Goal: Transaction & Acquisition: Book appointment/travel/reservation

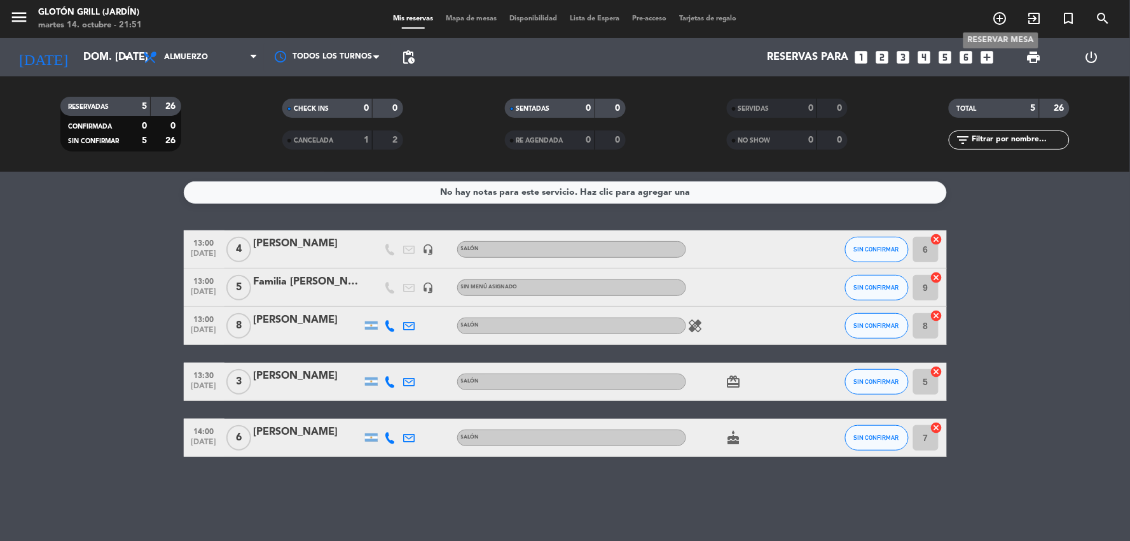
click at [1003, 17] on icon "add_circle_outline" at bounding box center [1000, 18] width 15 height 15
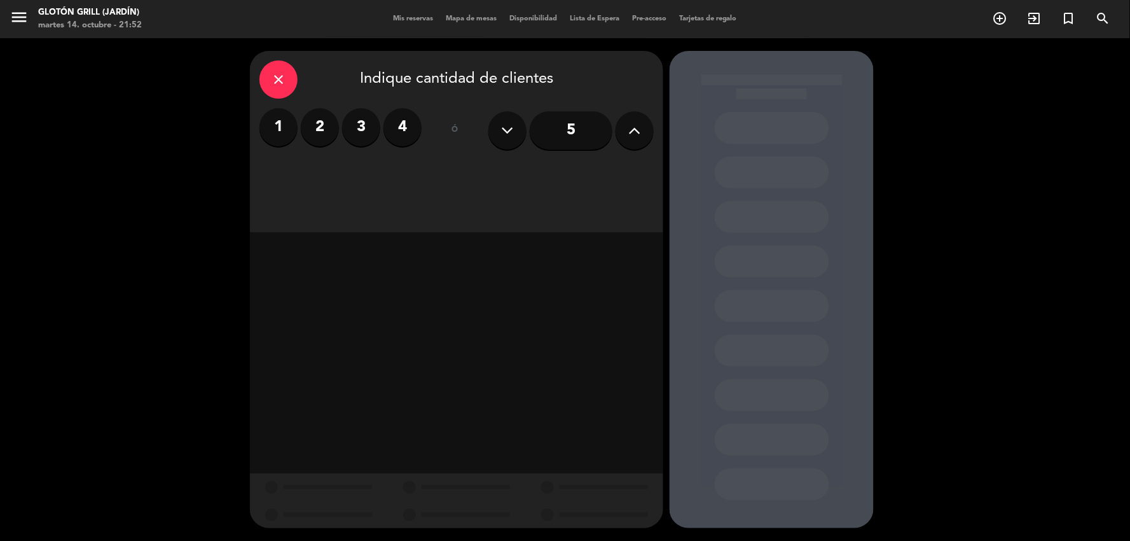
click at [638, 129] on icon at bounding box center [635, 130] width 12 height 19
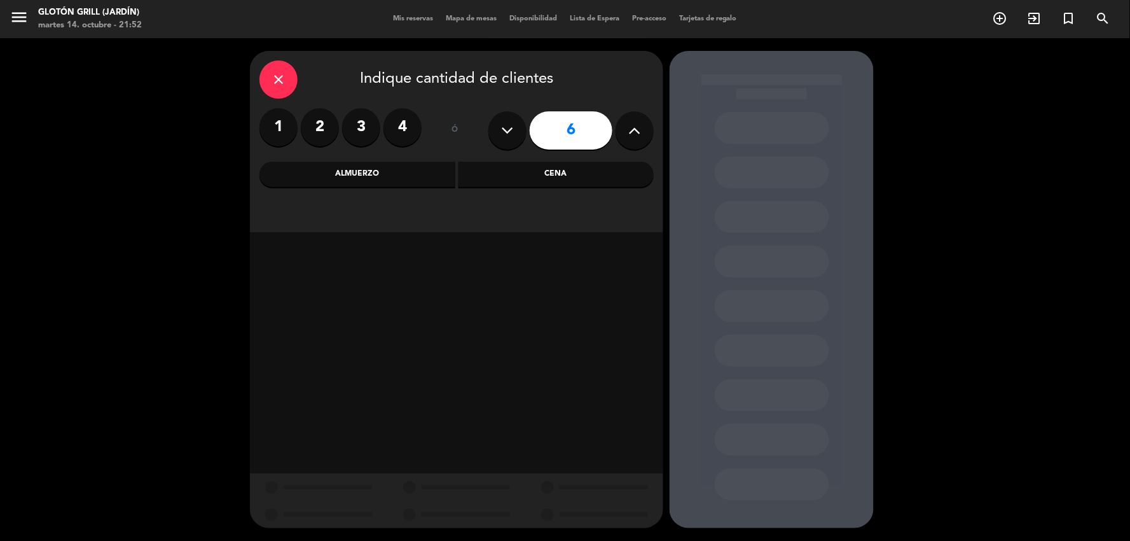
click at [638, 129] on icon at bounding box center [635, 130] width 12 height 19
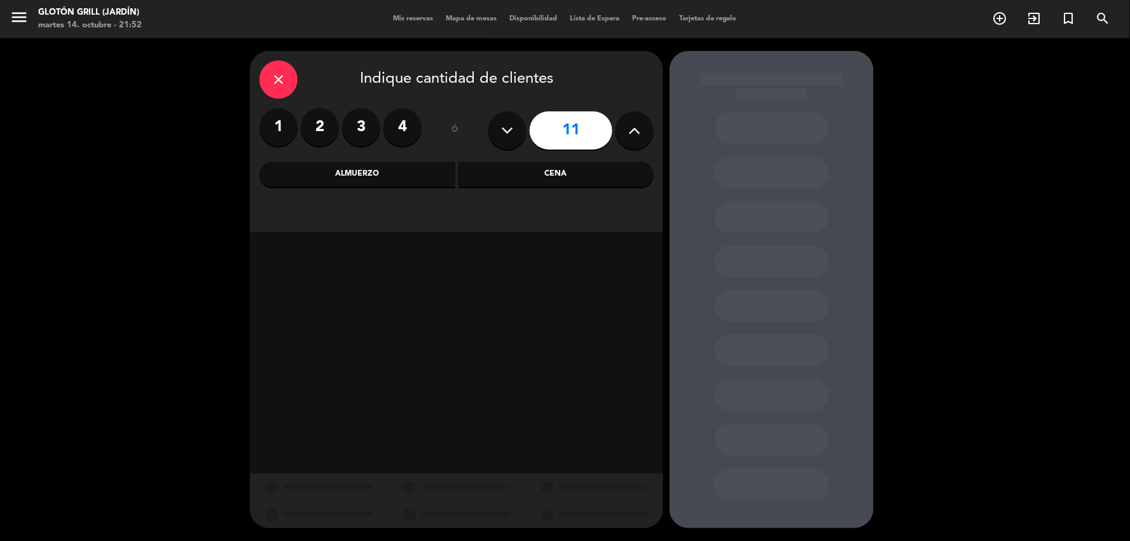
click at [638, 129] on icon at bounding box center [635, 130] width 12 height 19
type input "12"
click at [568, 172] on div "Cena" at bounding box center [557, 174] width 196 height 25
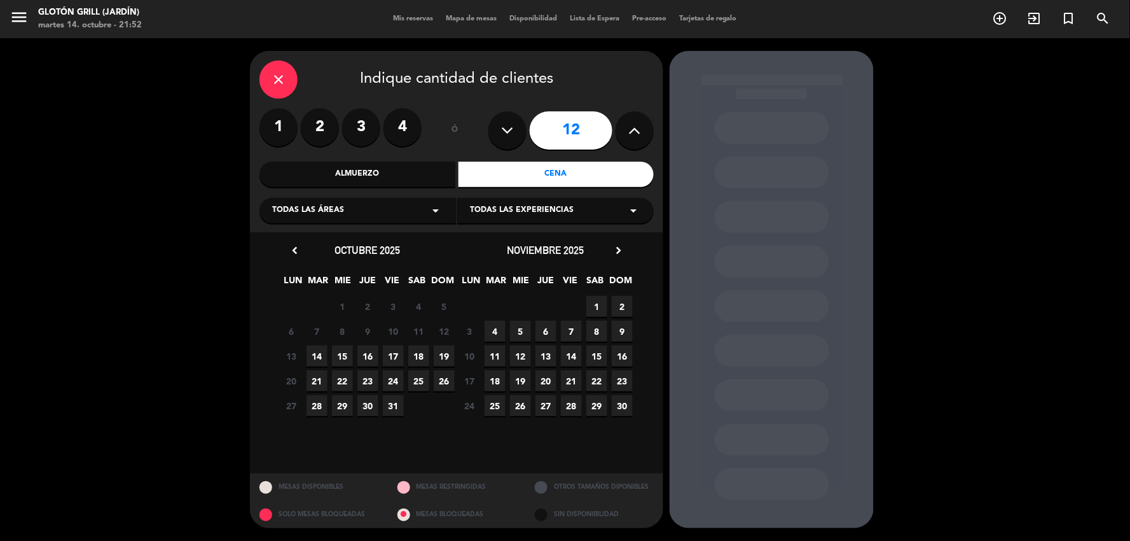
click at [441, 354] on span "19" at bounding box center [444, 355] width 21 height 21
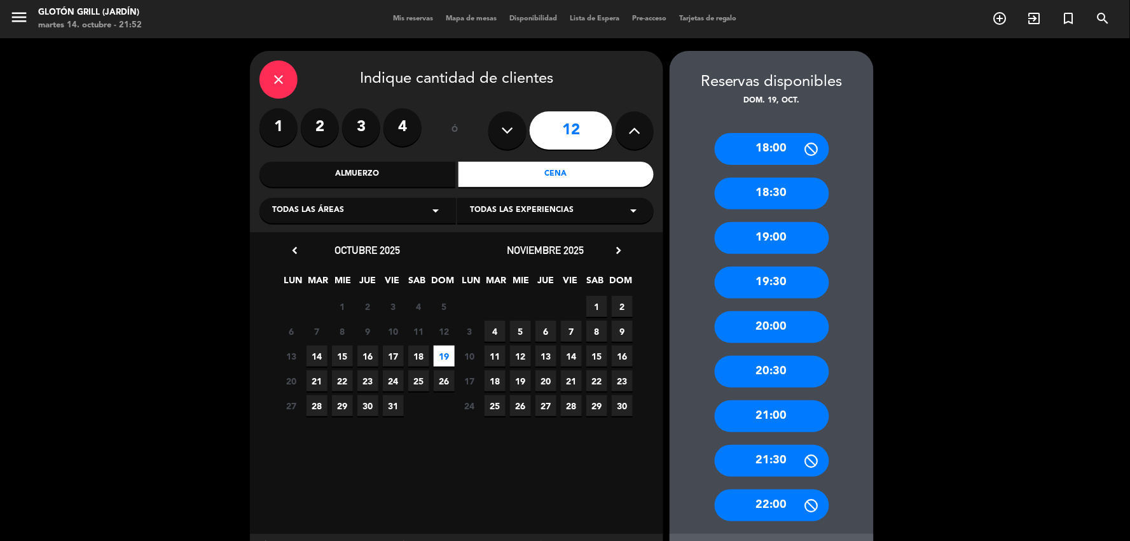
click at [353, 176] on div "Almuerzo" at bounding box center [358, 174] width 196 height 25
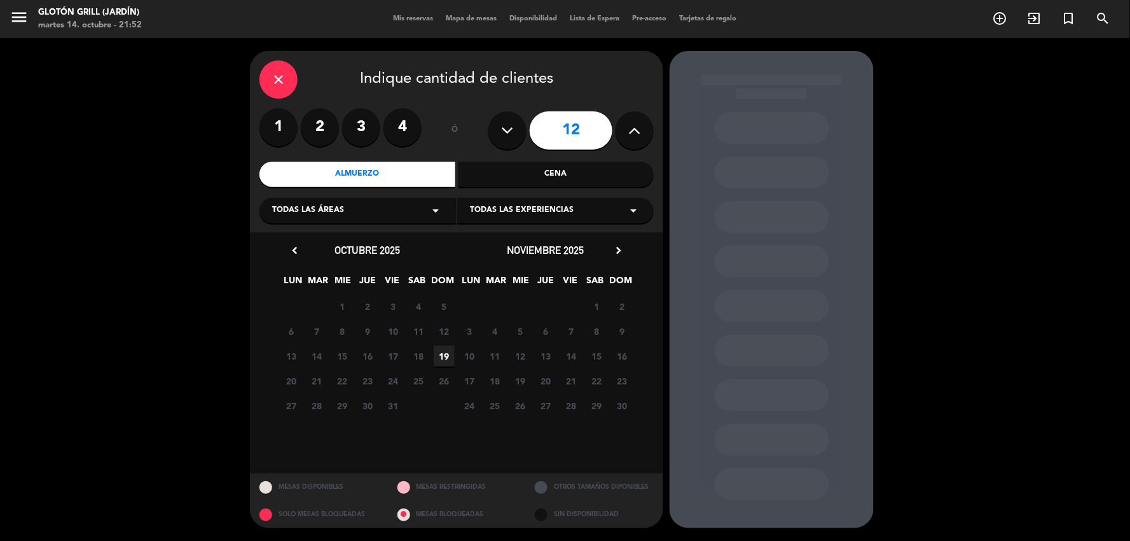
click at [443, 352] on span "19" at bounding box center [444, 355] width 21 height 21
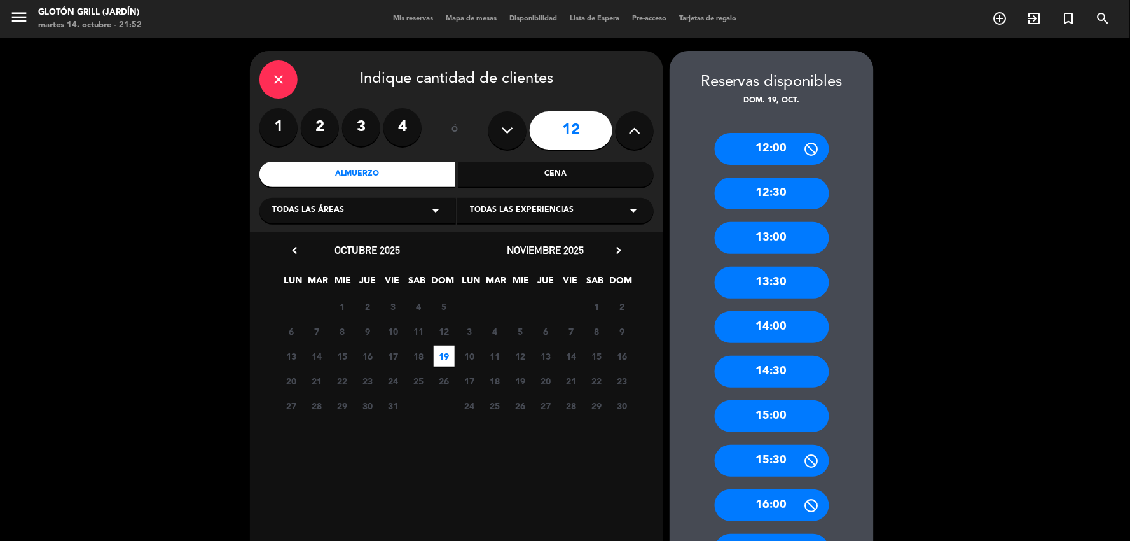
click at [781, 235] on div "13:00" at bounding box center [772, 238] width 115 height 32
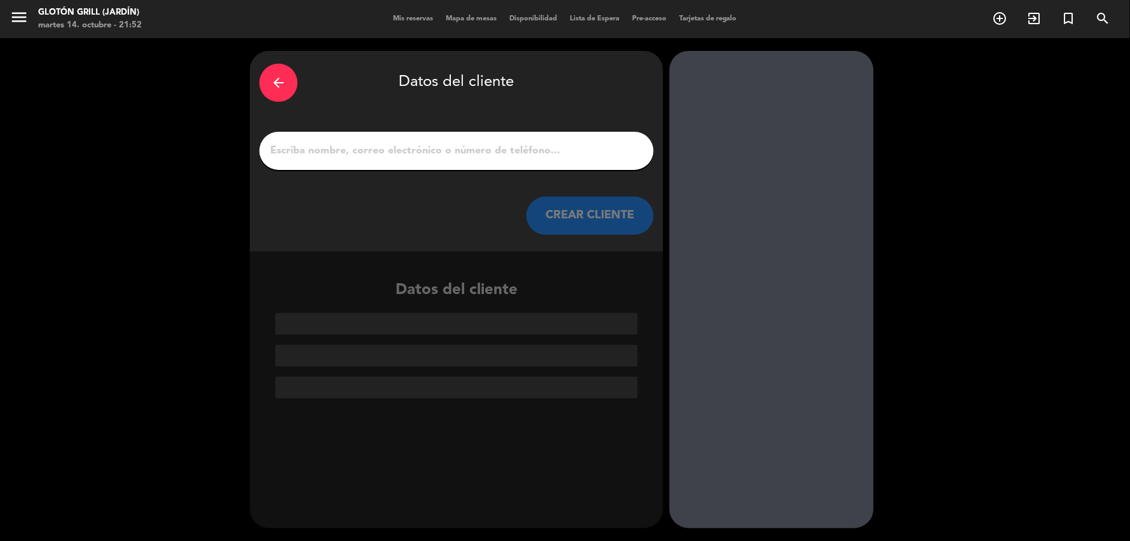
click at [351, 147] on input "1" at bounding box center [456, 151] width 375 height 18
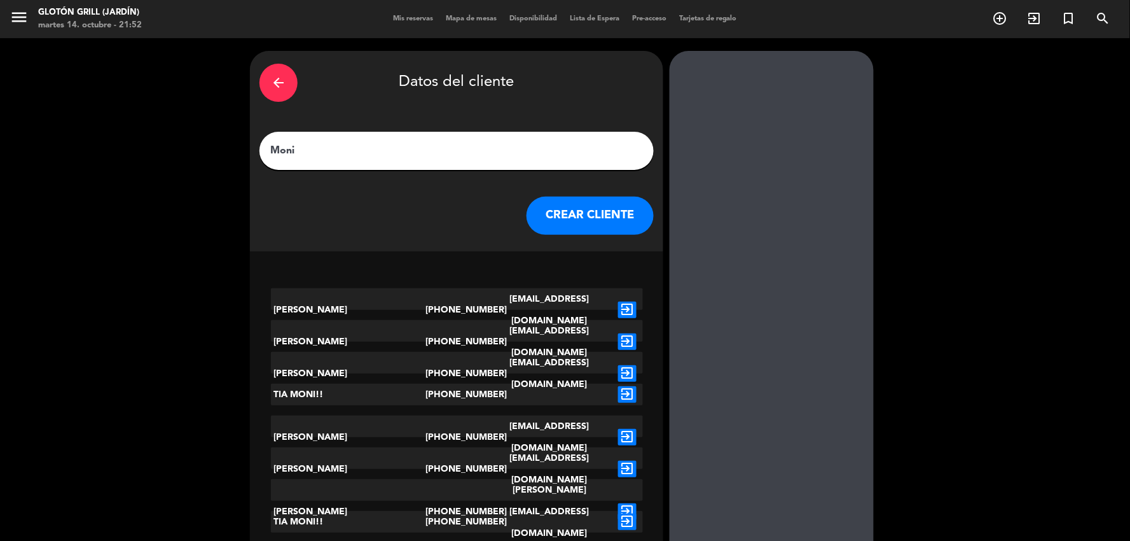
type input "Moni"
click at [324, 392] on div "TIA MONI!!" at bounding box center [348, 395] width 155 height 22
click at [627, 386] on icon "exit_to_app" at bounding box center [627, 394] width 18 height 17
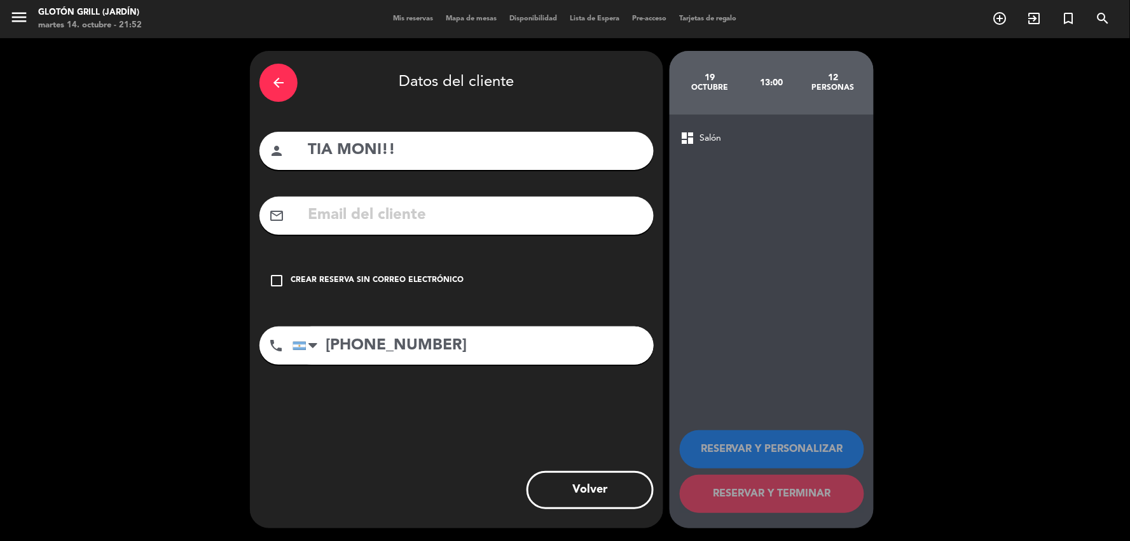
click at [337, 218] on input "text" at bounding box center [476, 215] width 338 height 26
click at [275, 277] on icon "check_box_outline_blank" at bounding box center [276, 280] width 15 height 15
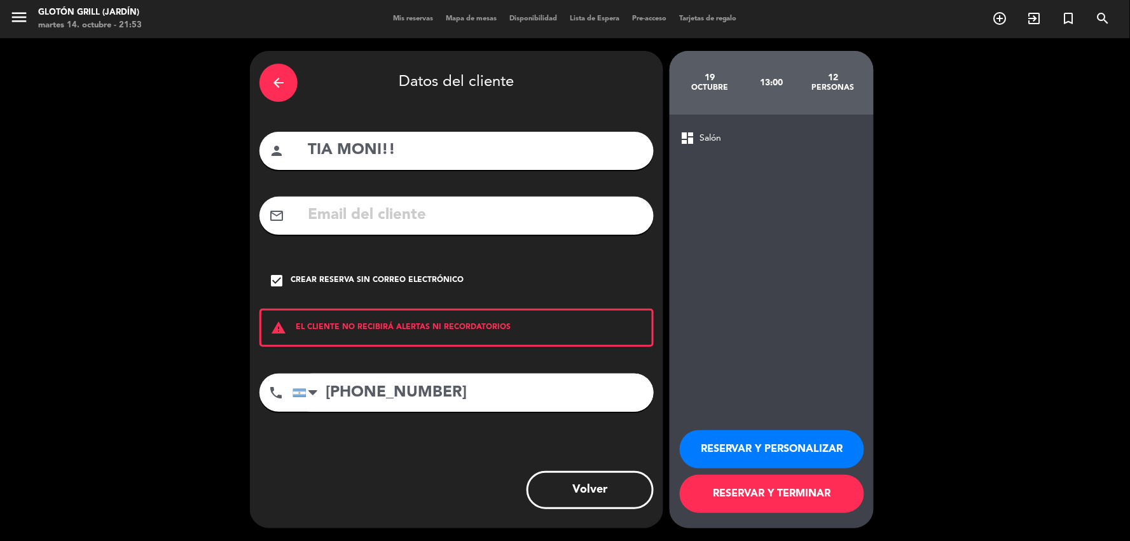
click at [772, 490] on button "RESERVAR Y TERMINAR" at bounding box center [772, 494] width 184 height 38
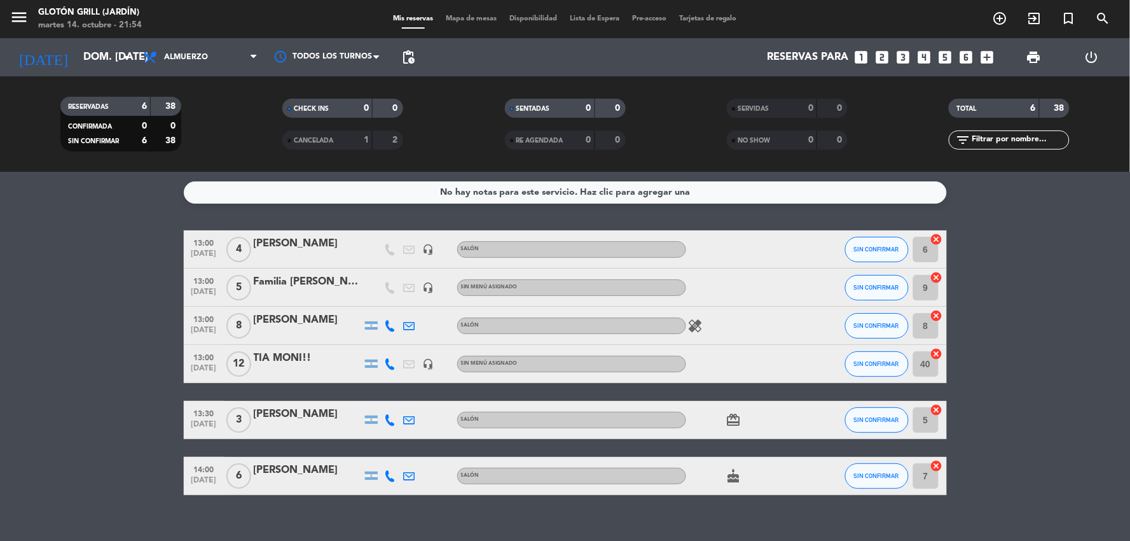
click at [314, 358] on div "TIA MONI!!" at bounding box center [308, 358] width 108 height 17
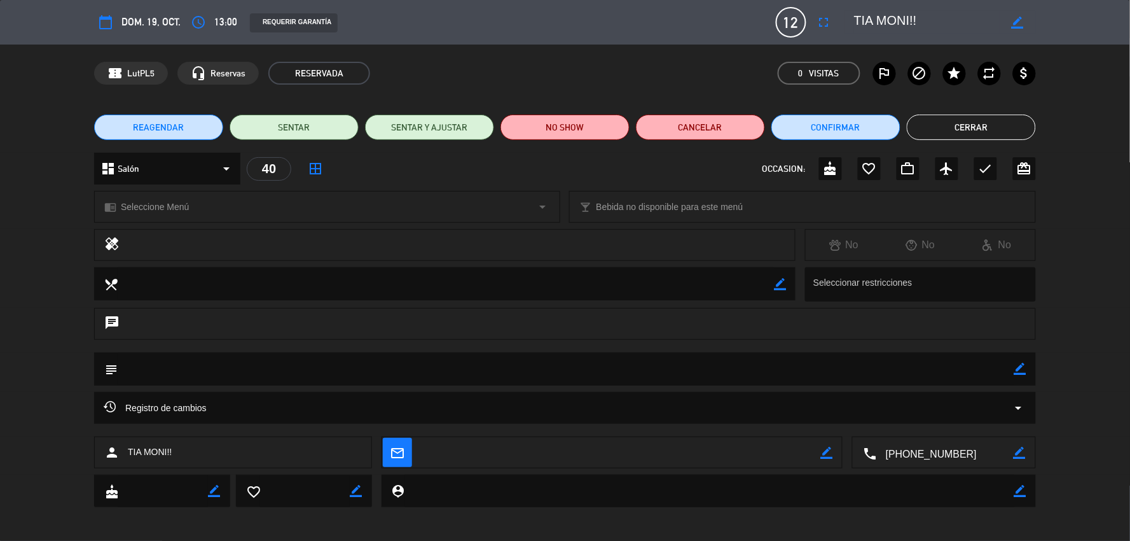
click at [224, 164] on icon "arrow_drop_down" at bounding box center [226, 168] width 15 height 15
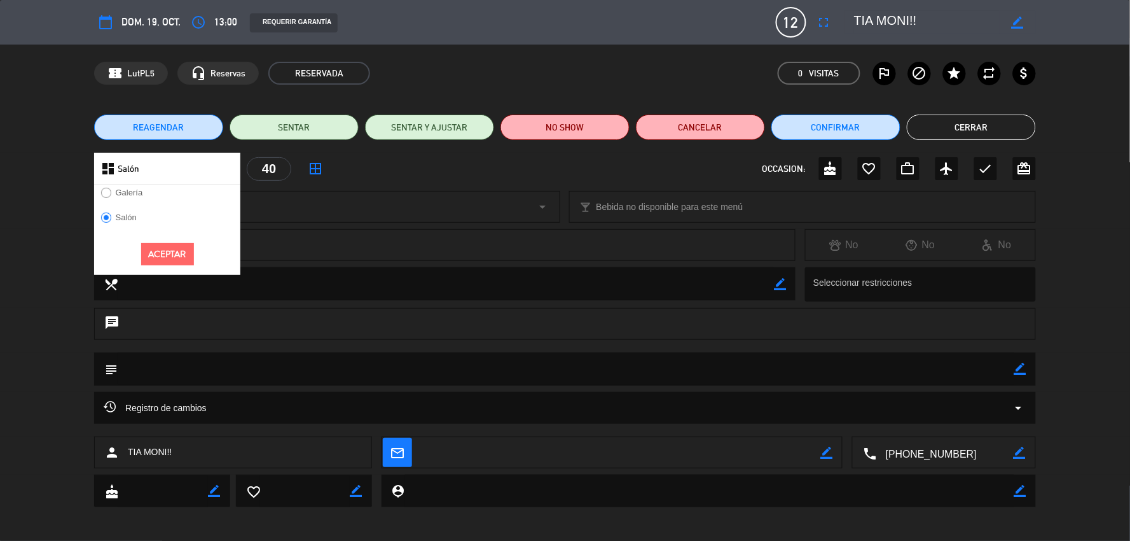
click at [109, 193] on div at bounding box center [106, 193] width 10 height 11
click at [168, 249] on button "Aceptar" at bounding box center [167, 254] width 53 height 22
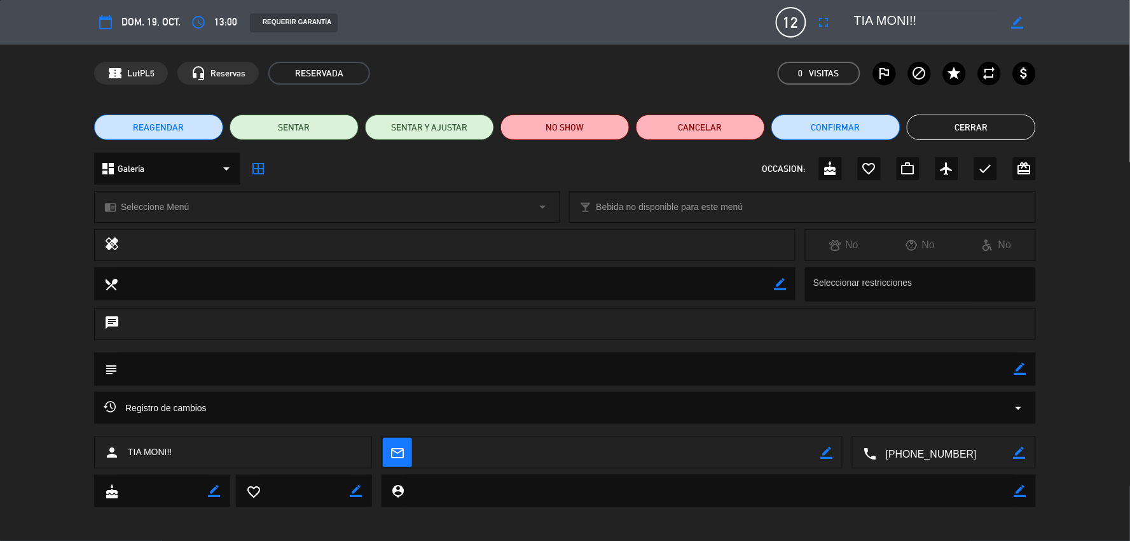
click at [970, 125] on button "Cerrar" at bounding box center [971, 127] width 129 height 25
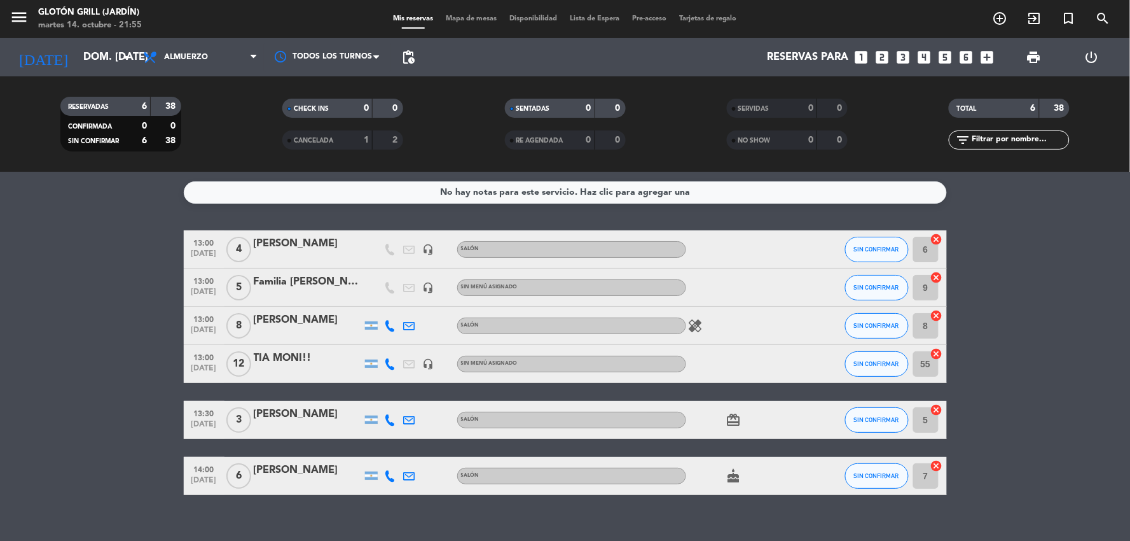
click at [300, 353] on div "TIA MONI!!" at bounding box center [308, 358] width 108 height 17
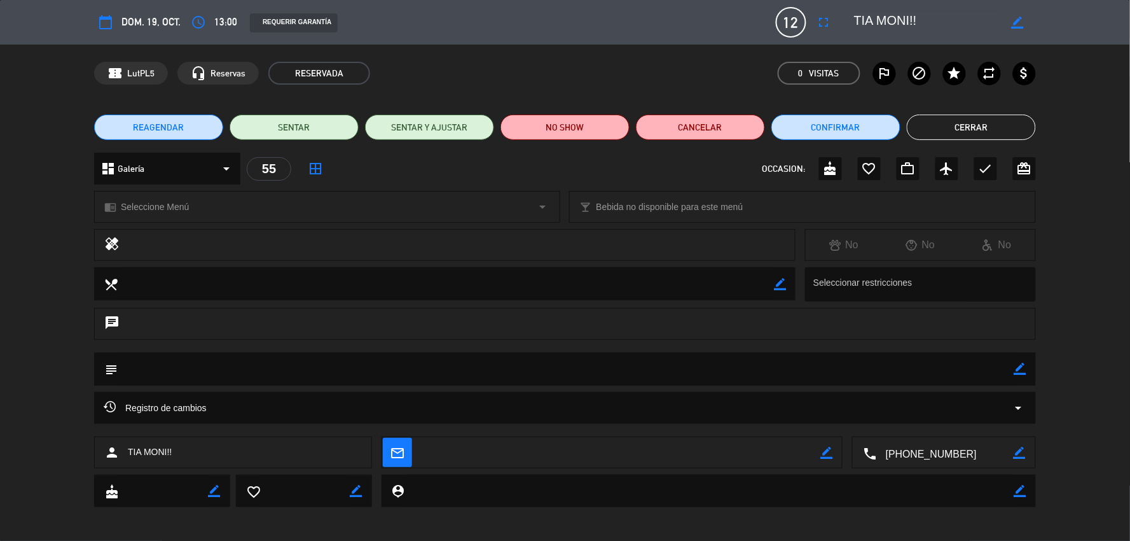
click at [228, 164] on icon "arrow_drop_down" at bounding box center [226, 168] width 15 height 15
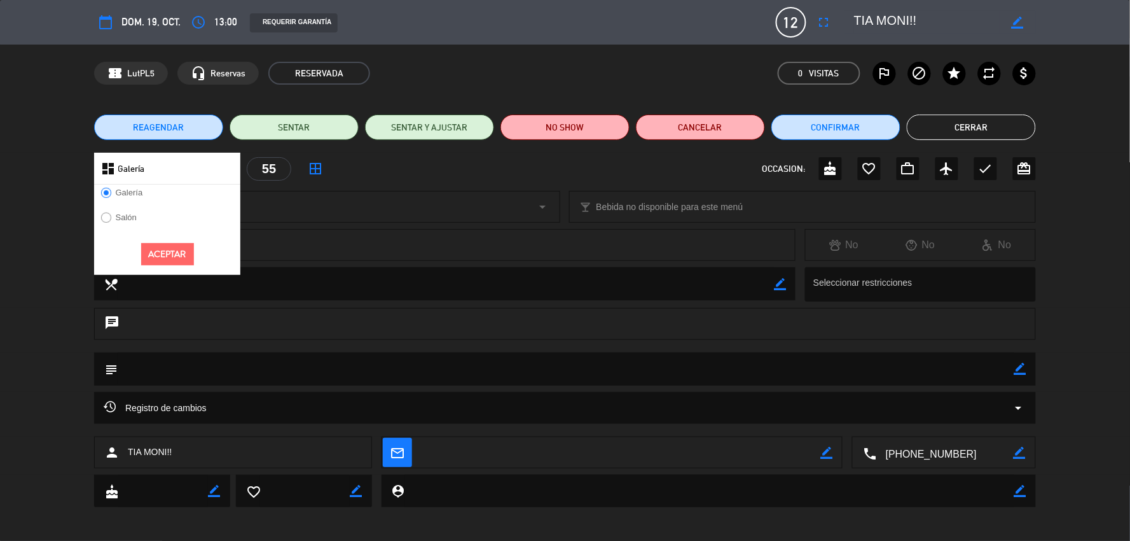
click at [160, 251] on button "Aceptar" at bounding box center [167, 254] width 53 height 22
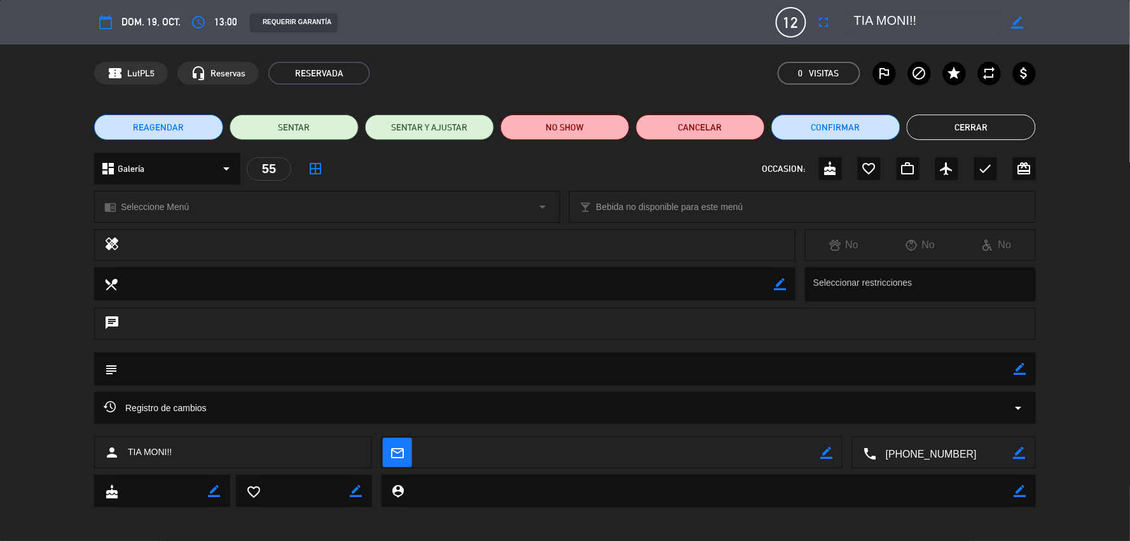
click at [968, 124] on button "Cerrar" at bounding box center [971, 127] width 129 height 25
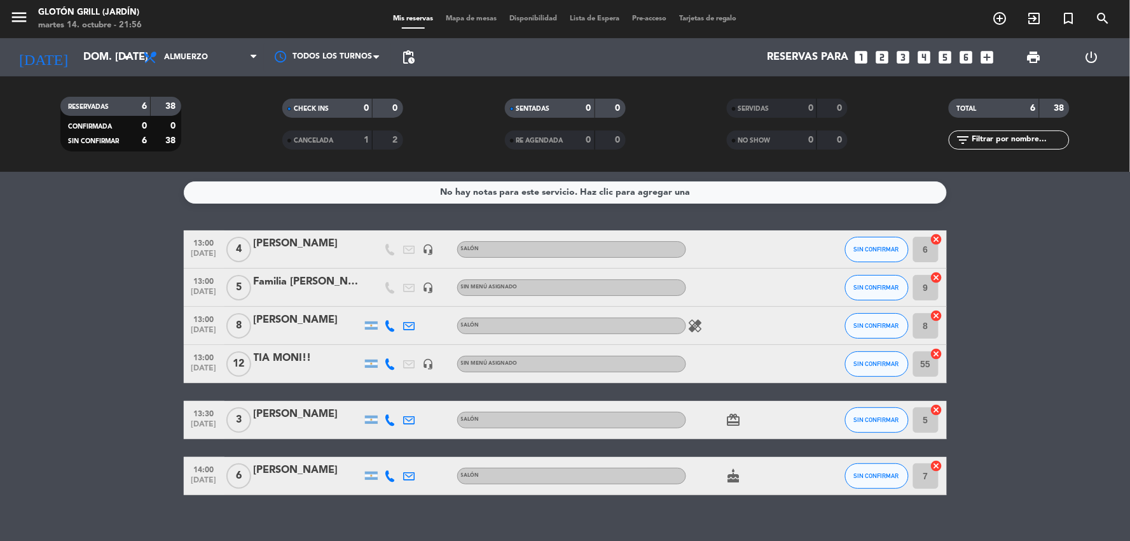
click at [237, 358] on span "12" at bounding box center [238, 363] width 25 height 25
click at [272, 359] on div "TIA MONI!!" at bounding box center [308, 358] width 108 height 17
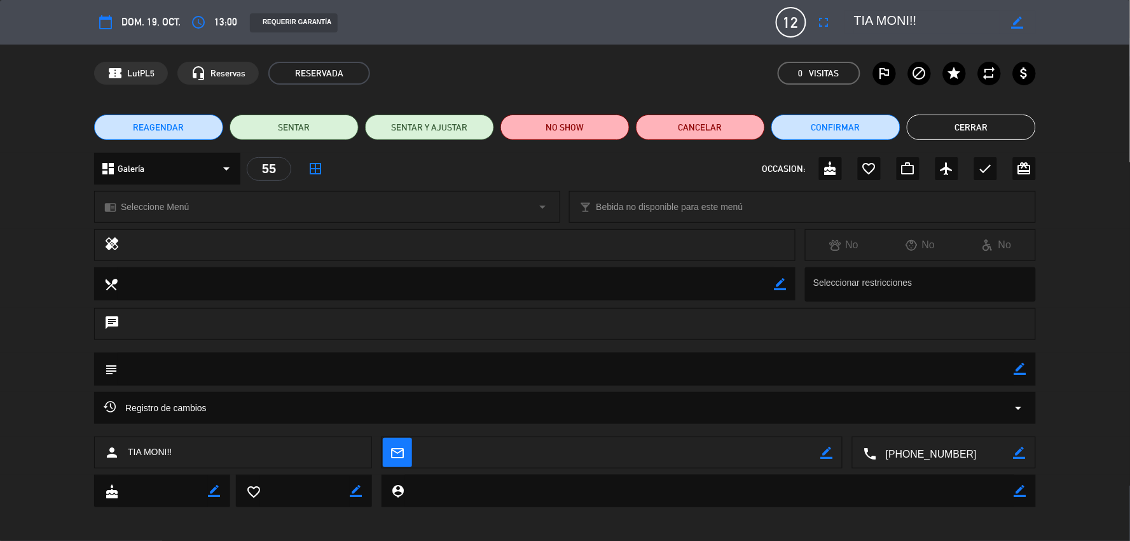
scroll to position [4, 0]
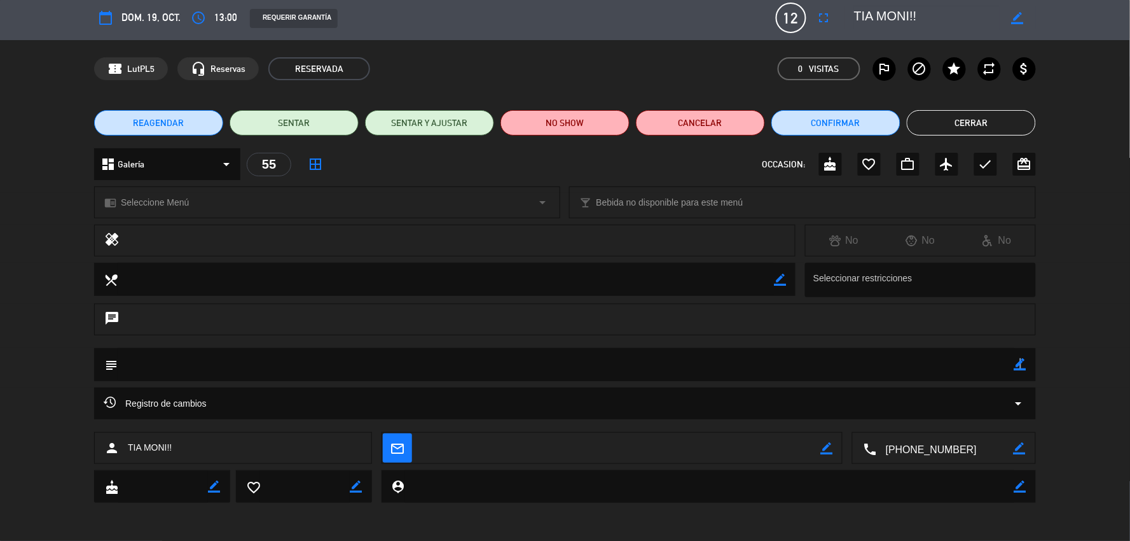
click at [1020, 365] on icon "border_color" at bounding box center [1021, 364] width 12 height 12
type textarea "Galeria"
click at [315, 163] on icon "border_all" at bounding box center [315, 163] width 15 height 15
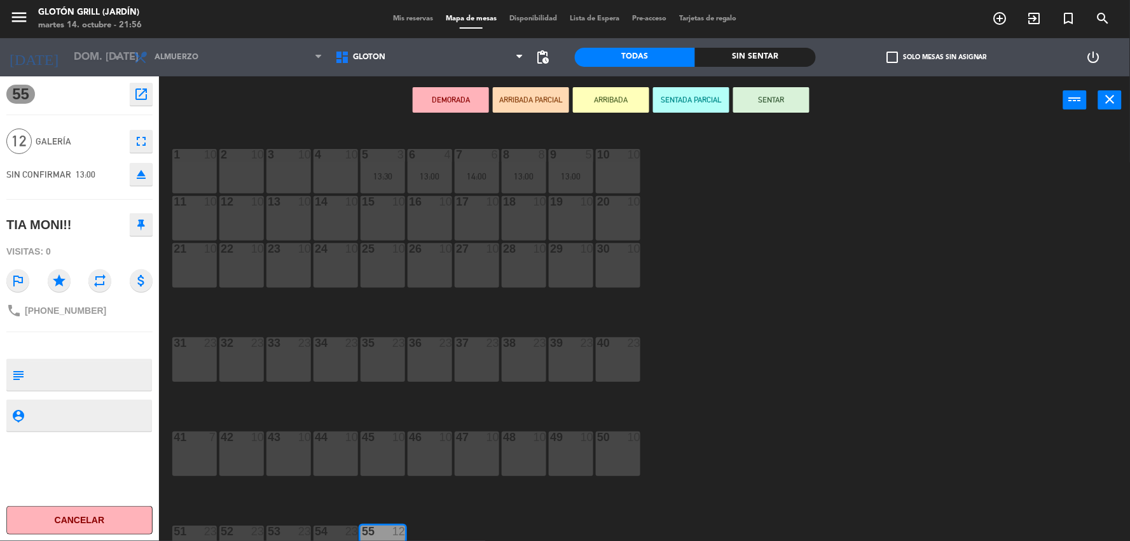
click at [141, 135] on icon "fullscreen" at bounding box center [141, 141] width 15 height 15
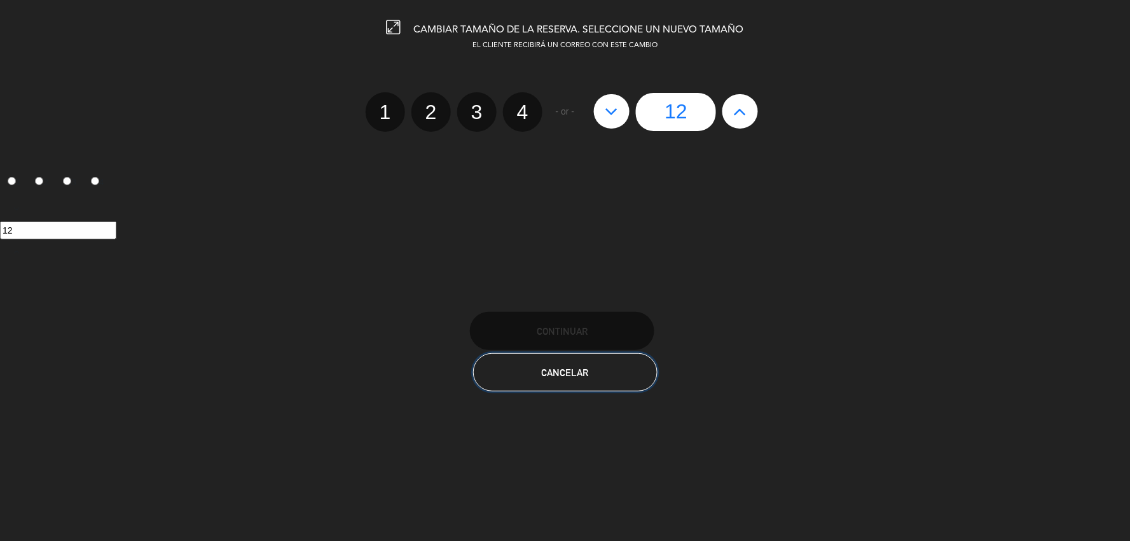
click at [613, 371] on button "Cancelar" at bounding box center [565, 372] width 184 height 38
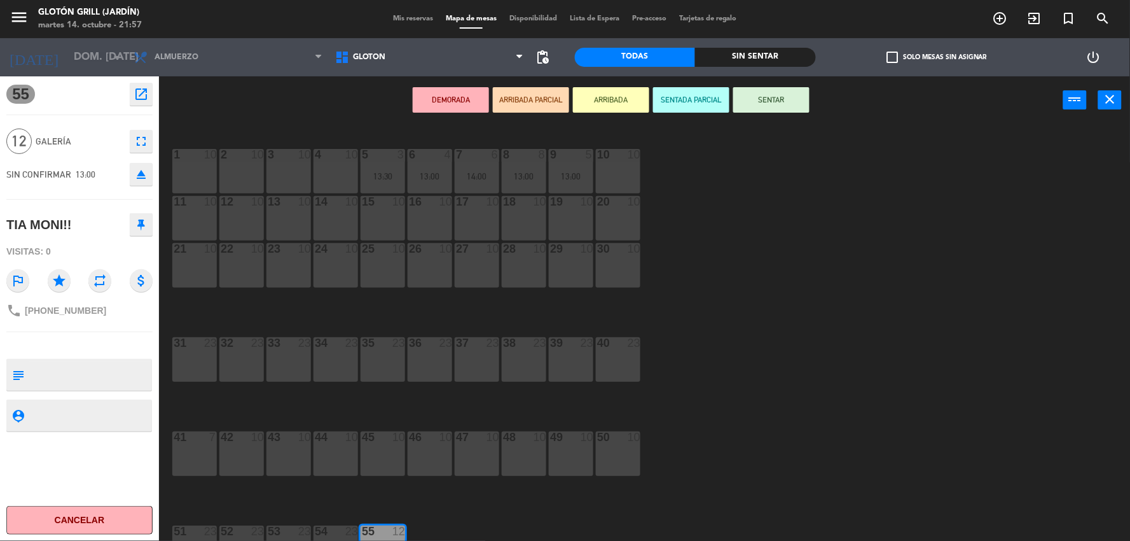
click at [19, 374] on icon "subject" at bounding box center [18, 375] width 14 height 14
click at [38, 370] on textarea at bounding box center [90, 374] width 122 height 27
type textarea "Galeria"
click at [1104, 94] on icon "close" at bounding box center [1110, 99] width 15 height 15
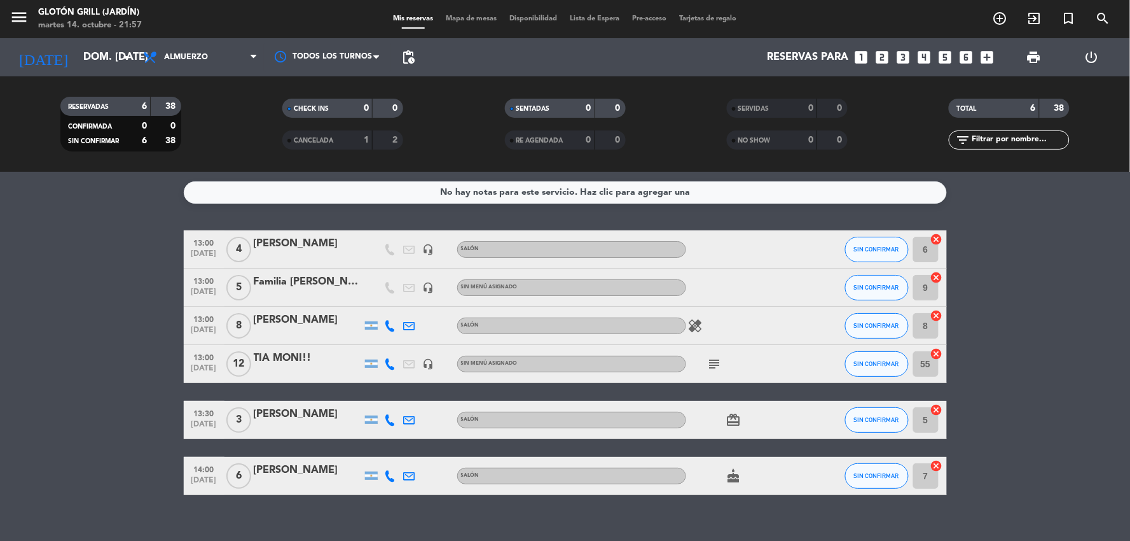
click at [243, 361] on span "12" at bounding box center [238, 363] width 25 height 25
click at [115, 62] on input "dom. [DATE]" at bounding box center [144, 57] width 135 height 25
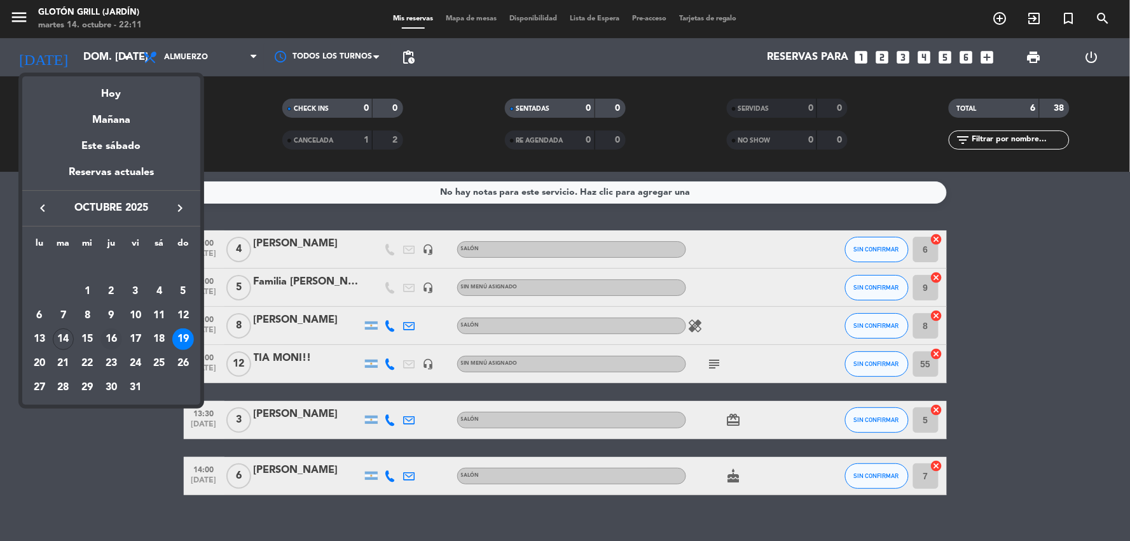
click at [109, 333] on div "16" at bounding box center [112, 339] width 22 height 22
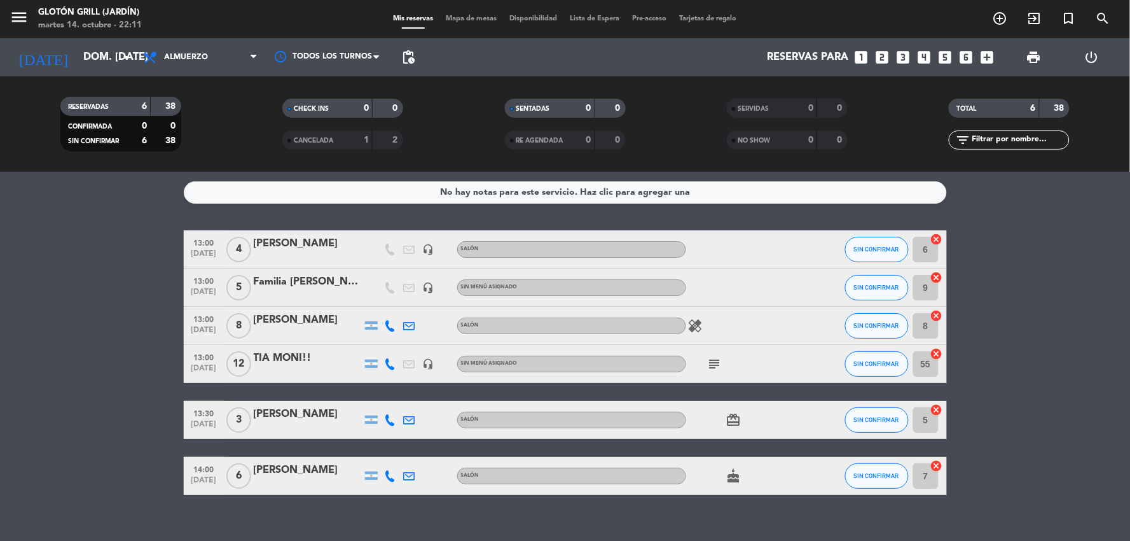
type input "[DEMOGRAPHIC_DATA] [DATE]"
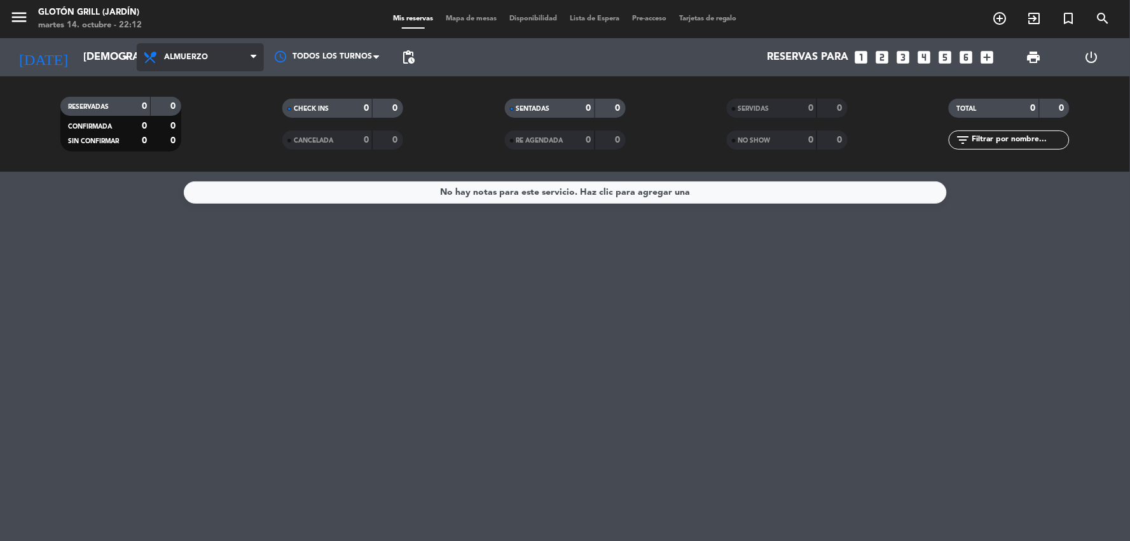
click at [189, 56] on span "Almuerzo" at bounding box center [186, 57] width 44 height 9
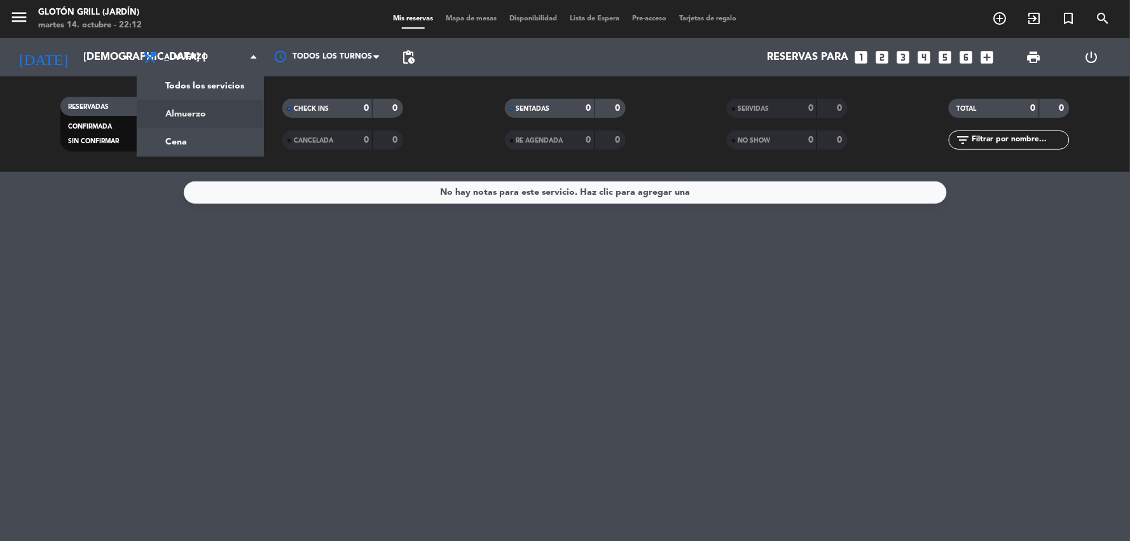
click at [184, 141] on div "menu Glotón Grill (Jardín) martes 14. octubre - 22:12 Mis reservas Mapa de mesa…" at bounding box center [565, 86] width 1130 height 172
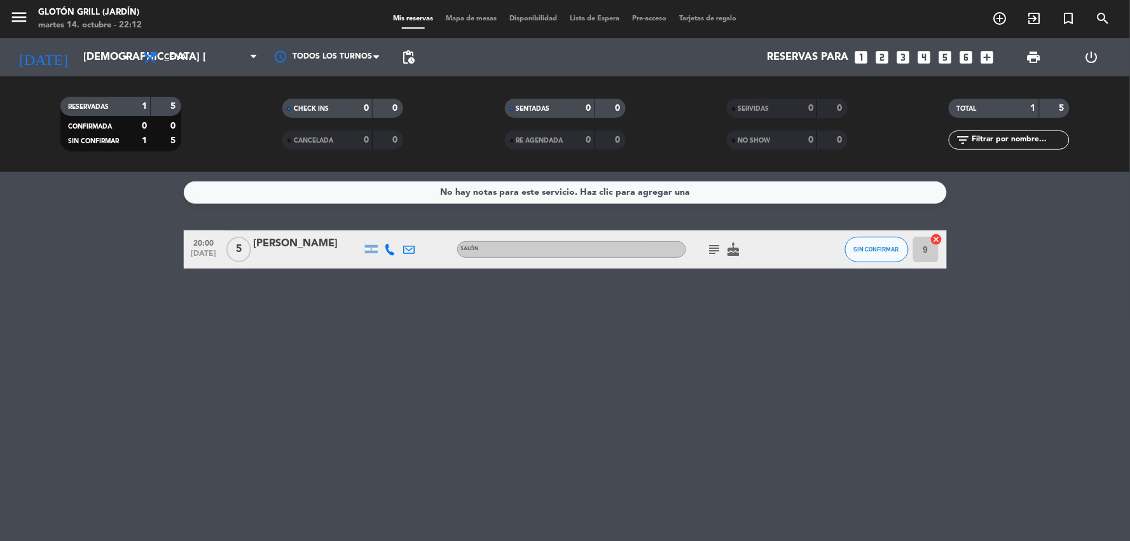
click at [1001, 26] on icon "add_circle_outline" at bounding box center [1000, 18] width 15 height 15
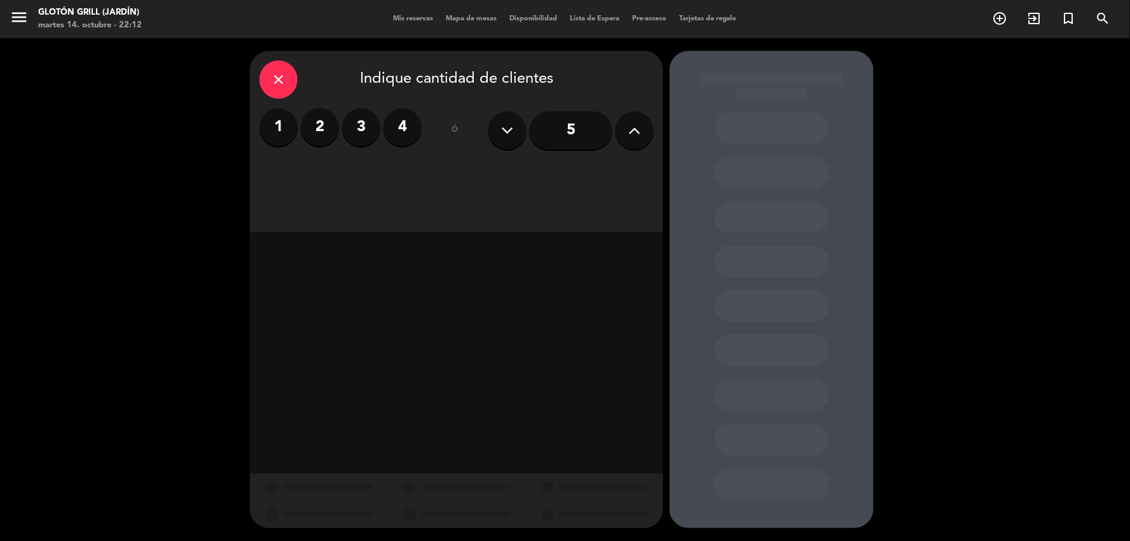
click at [625, 135] on button at bounding box center [635, 130] width 38 height 38
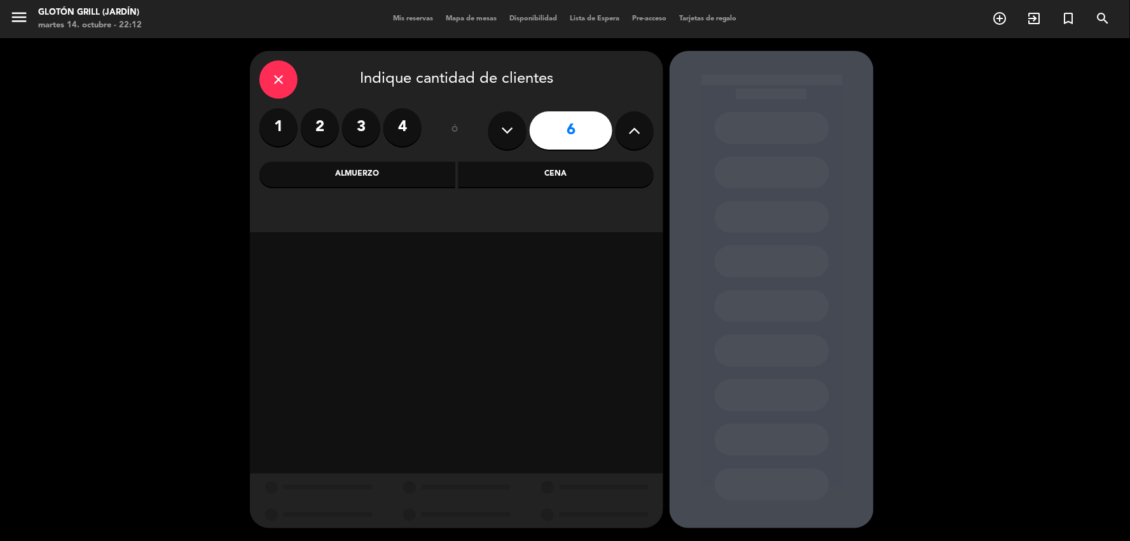
click at [643, 137] on button at bounding box center [635, 130] width 38 height 38
click at [641, 137] on button at bounding box center [635, 130] width 38 height 38
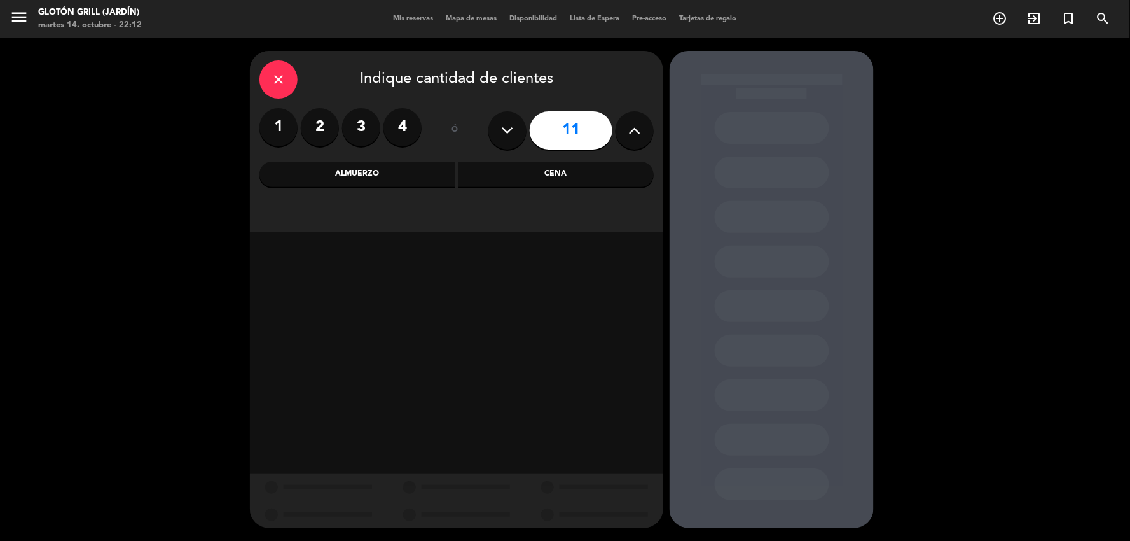
click at [641, 137] on button at bounding box center [635, 130] width 38 height 38
click at [643, 137] on button at bounding box center [635, 130] width 38 height 38
click at [643, 135] on button at bounding box center [635, 130] width 38 height 38
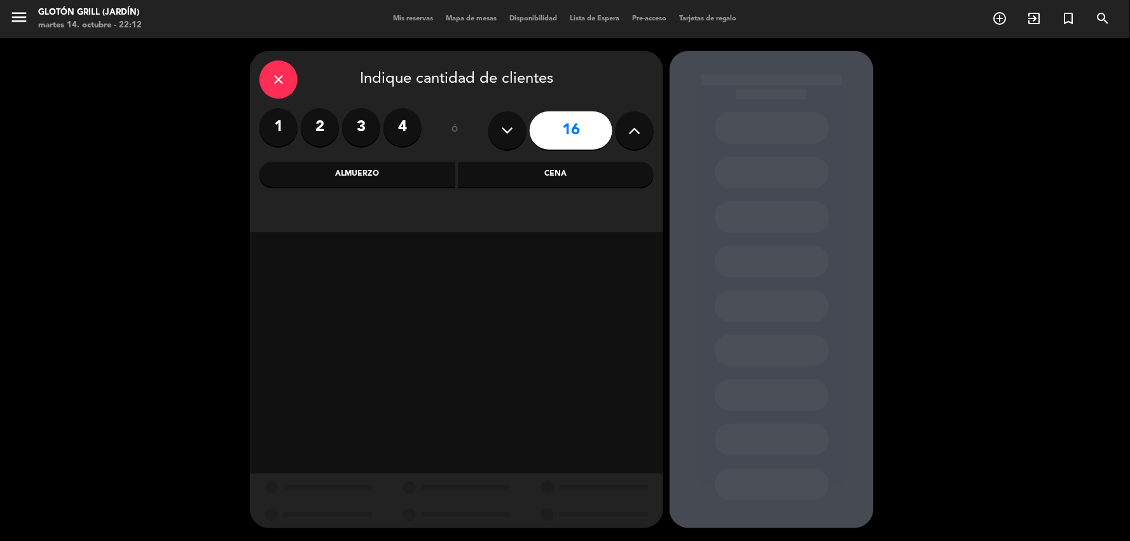
click at [643, 135] on button at bounding box center [635, 130] width 38 height 38
type input "20"
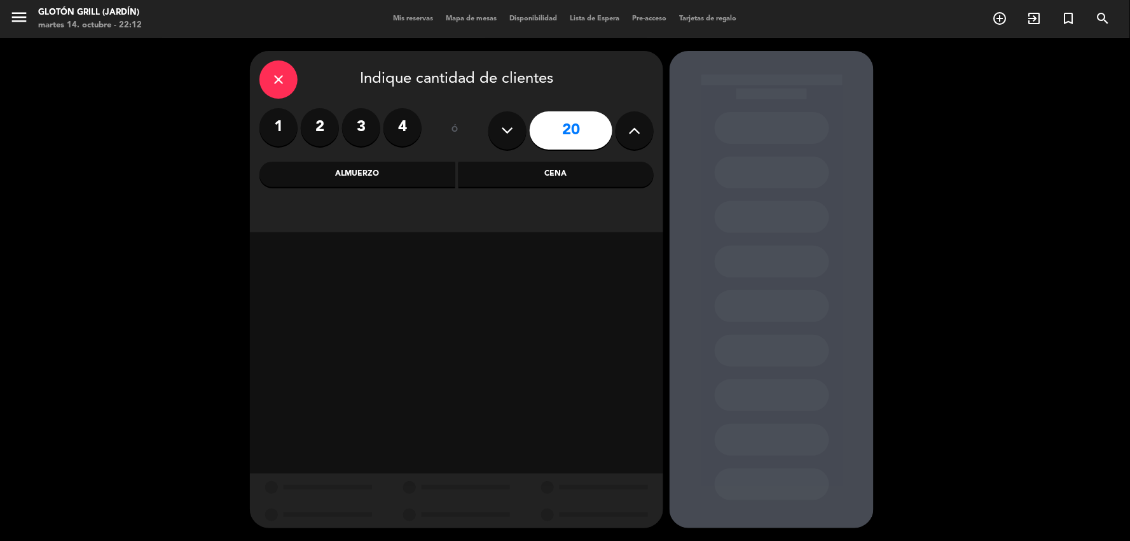
click at [519, 179] on div "Cena" at bounding box center [557, 174] width 196 height 25
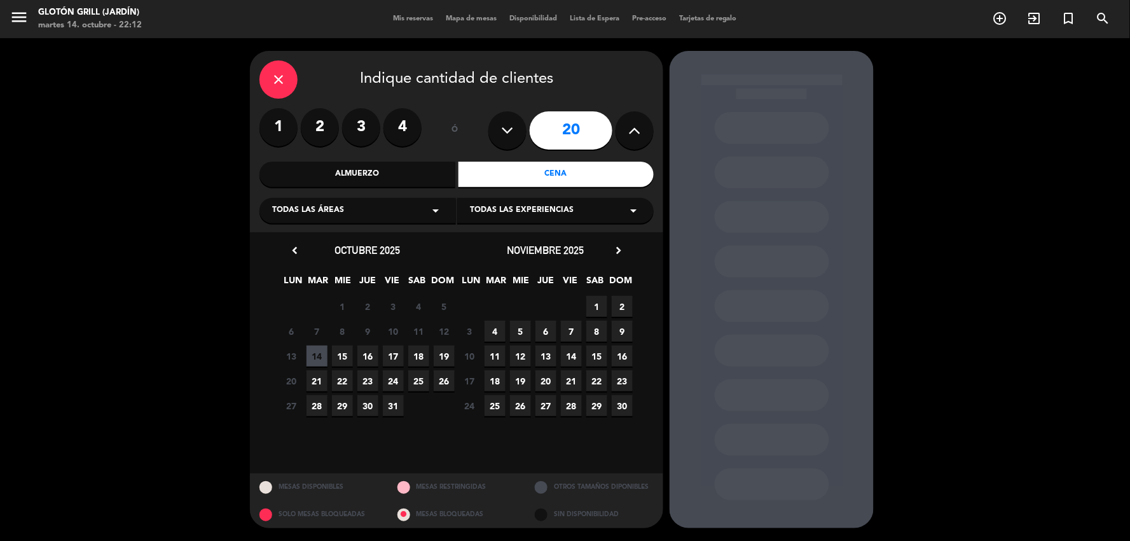
click at [365, 352] on span "16" at bounding box center [368, 355] width 21 height 21
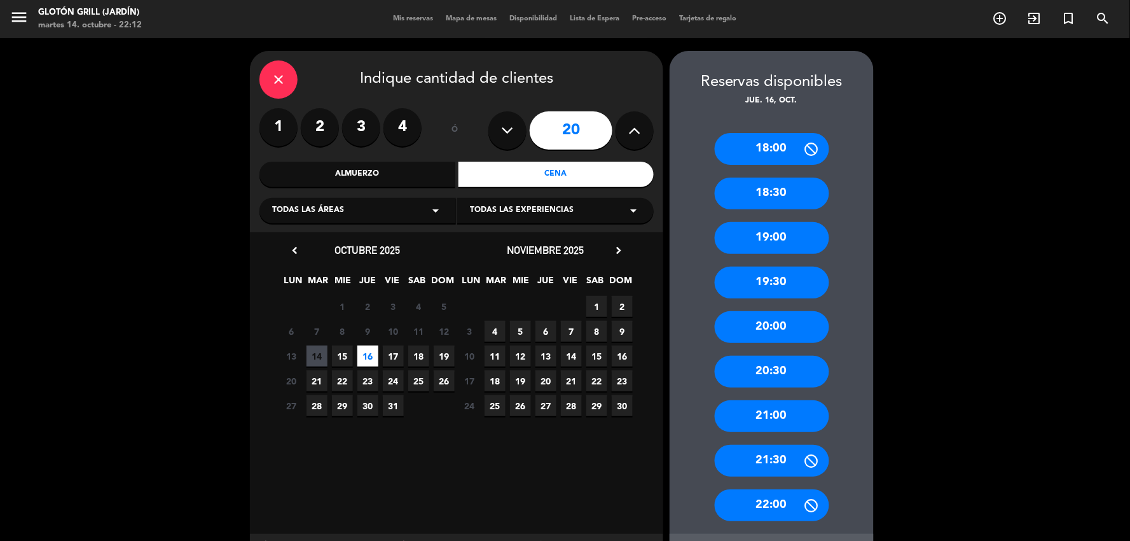
click at [770, 417] on div "21:00" at bounding box center [772, 416] width 115 height 32
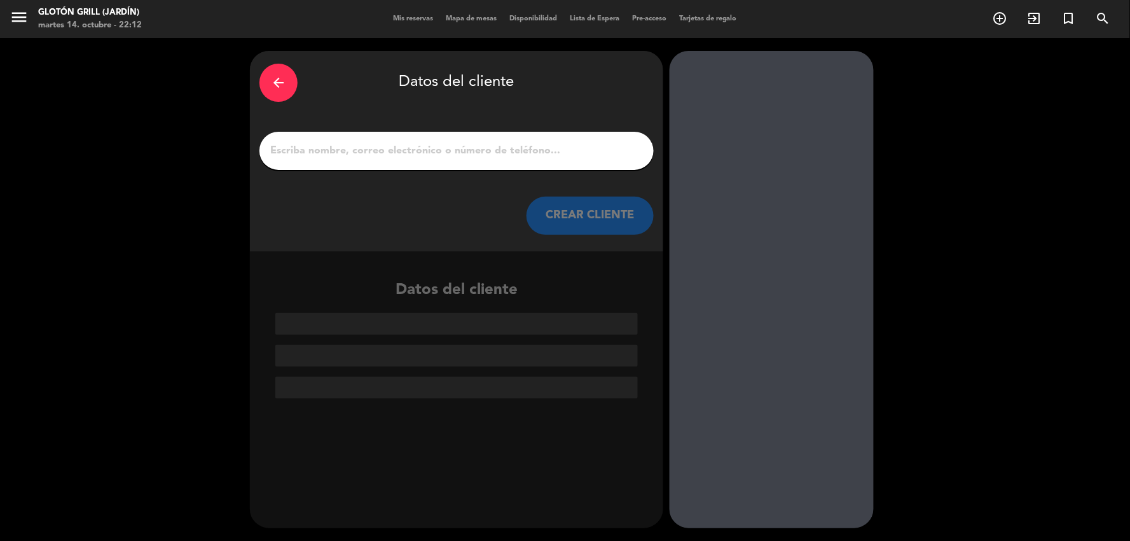
click at [497, 146] on input "1" at bounding box center [456, 151] width 375 height 18
click at [421, 161] on div at bounding box center [457, 151] width 394 height 38
click at [387, 135] on div at bounding box center [457, 151] width 394 height 38
click at [380, 144] on input "1" at bounding box center [456, 151] width 375 height 18
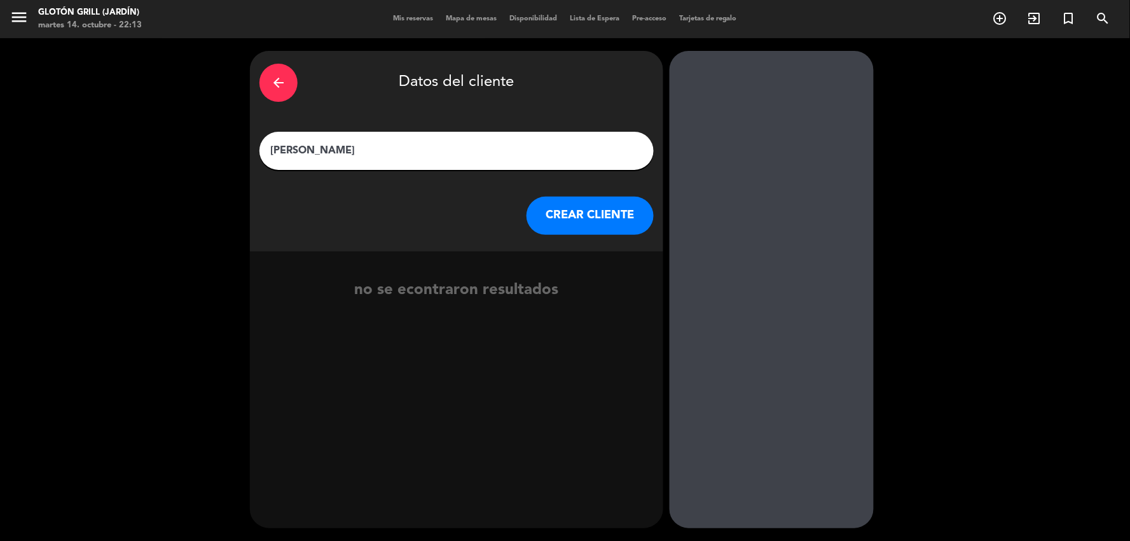
type input "[PERSON_NAME]"
click at [613, 219] on button "CREAR CLIENTE" at bounding box center [590, 216] width 127 height 38
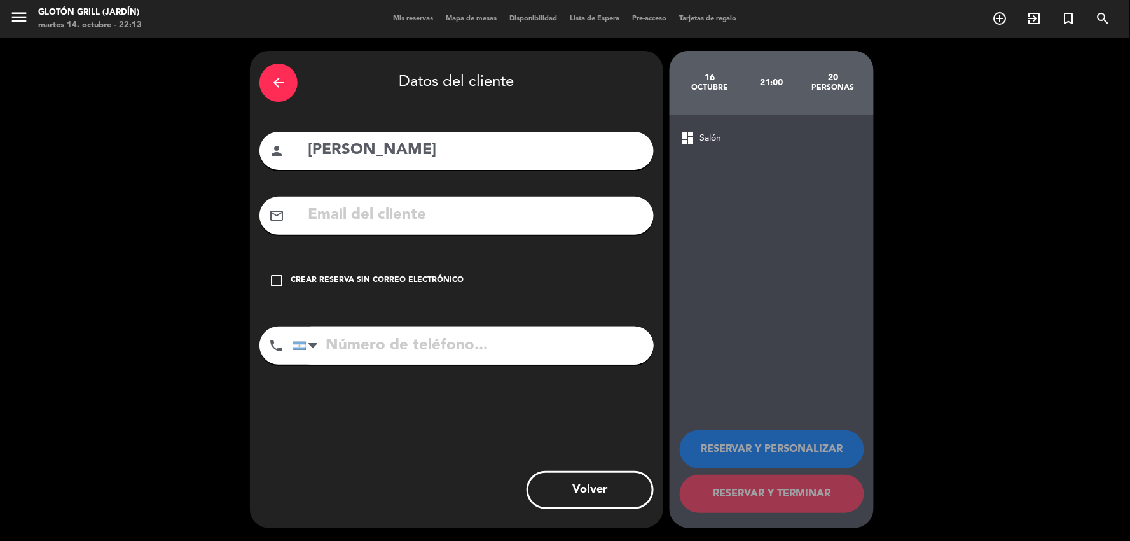
click at [694, 136] on span "dashboard" at bounding box center [687, 137] width 15 height 15
click at [488, 221] on input "text" at bounding box center [476, 215] width 338 height 26
click at [741, 137] on div "dashboard Salón" at bounding box center [772, 137] width 184 height 15
click at [678, 128] on div "dashboard Salón RESERVAR Y PERSONALIZAR RESERVAR Y TERMINAR" at bounding box center [772, 322] width 204 height 414
click at [689, 141] on span "dashboard" at bounding box center [687, 137] width 15 height 15
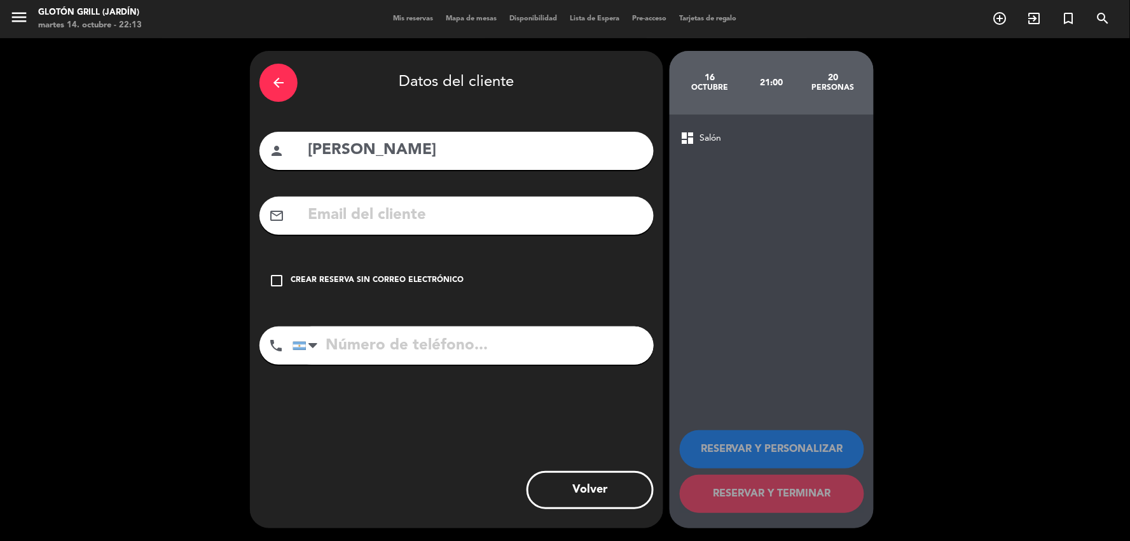
click at [443, 221] on input "text" at bounding box center [476, 215] width 338 height 26
click at [272, 275] on icon "check_box_outline_blank" at bounding box center [276, 280] width 15 height 15
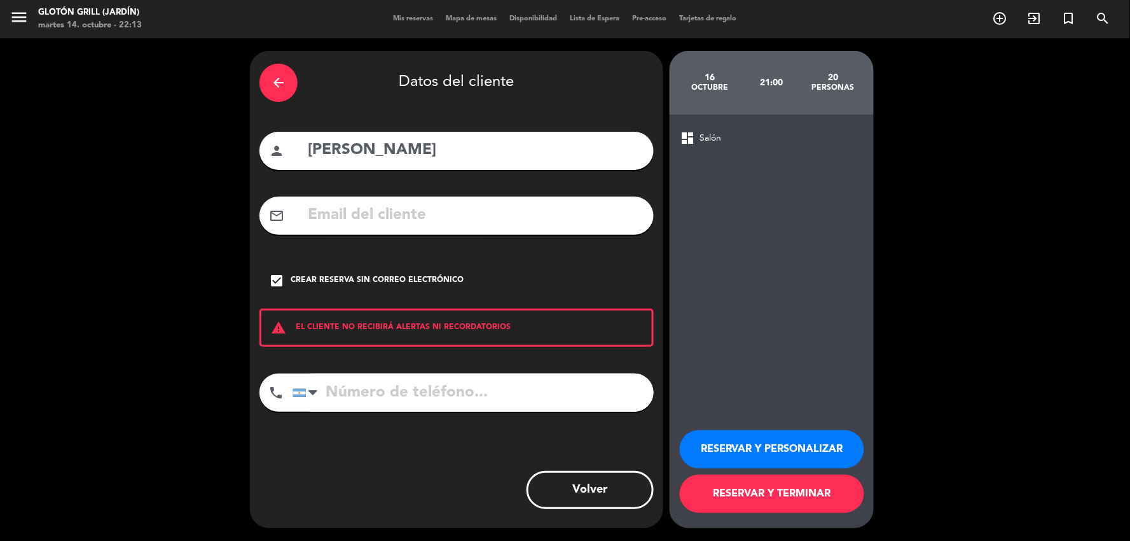
click at [706, 134] on span "Salón" at bounding box center [711, 138] width 22 height 15
click at [616, 490] on button "Volver" at bounding box center [590, 490] width 127 height 38
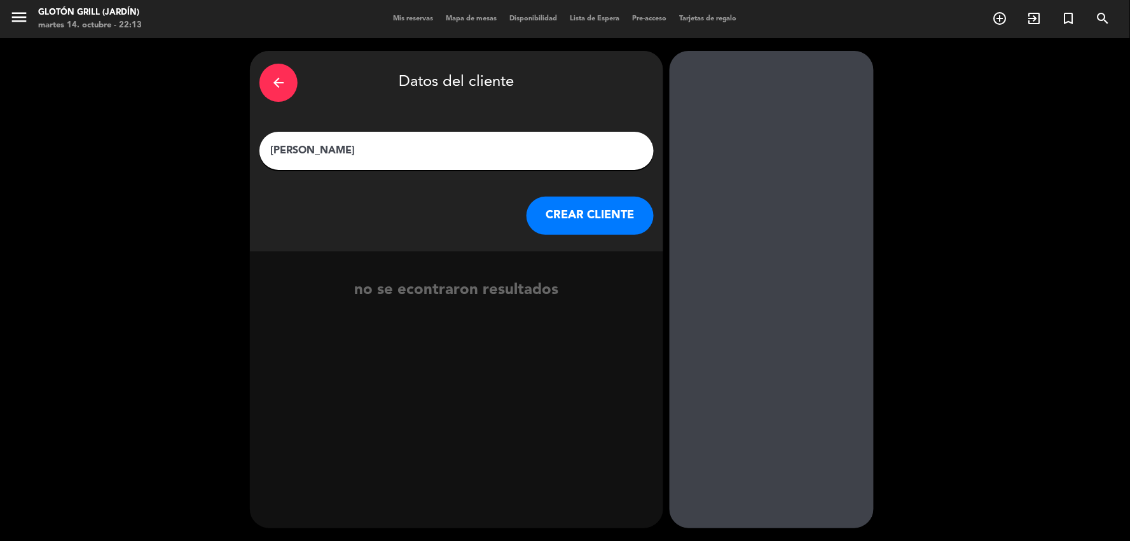
click at [281, 81] on icon "arrow_back" at bounding box center [278, 82] width 15 height 15
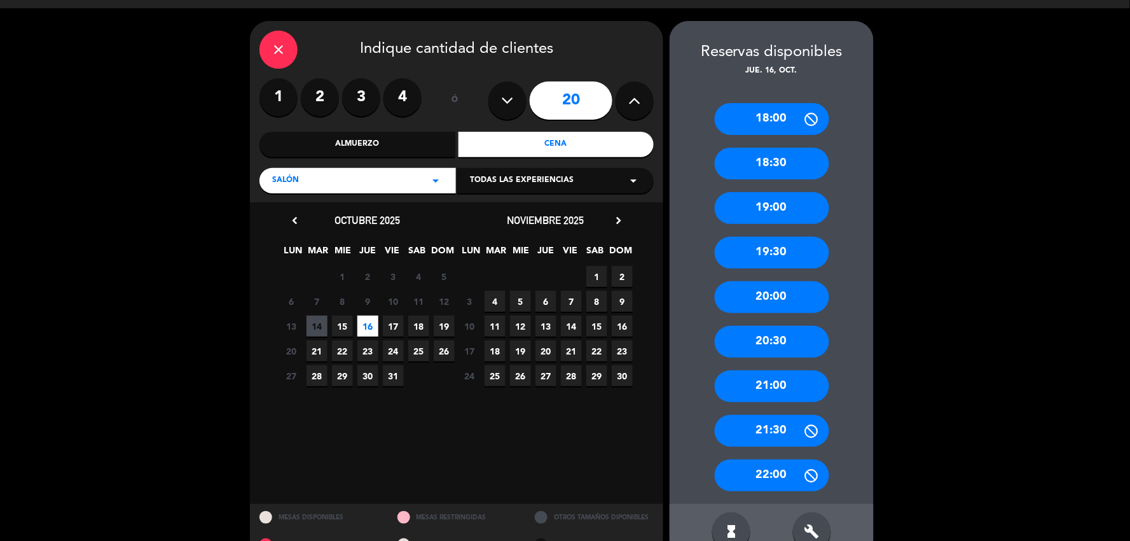
scroll to position [60, 0]
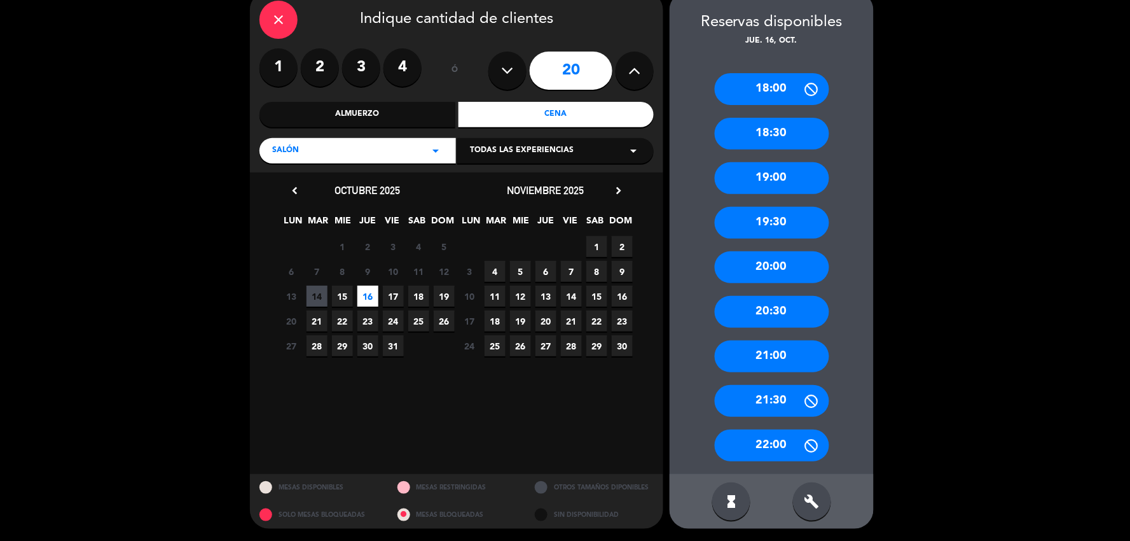
click at [786, 354] on div "21:00" at bounding box center [772, 356] width 115 height 32
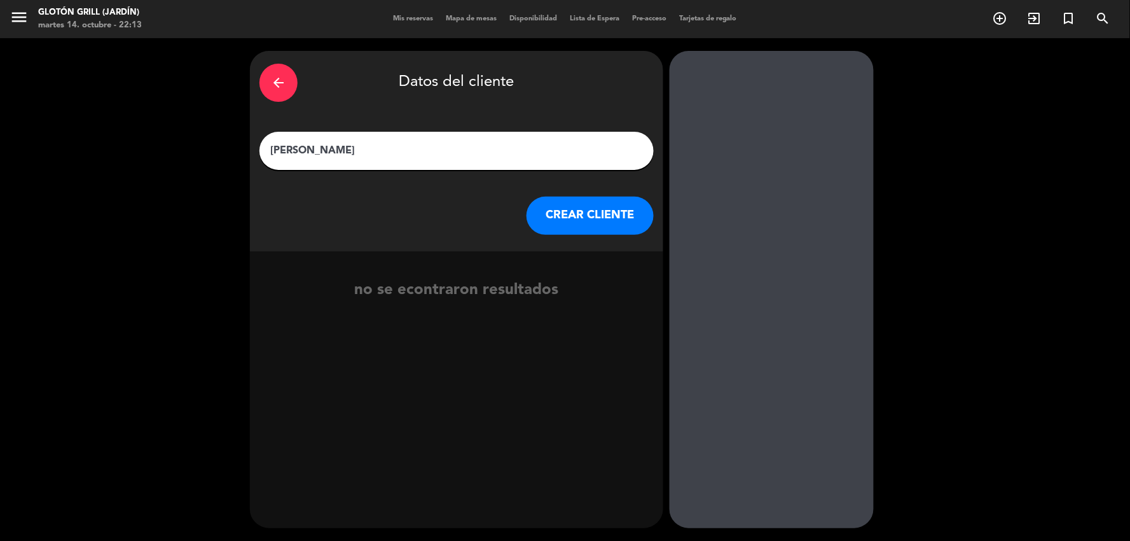
click at [574, 210] on button "CREAR CLIENTE" at bounding box center [590, 216] width 127 height 38
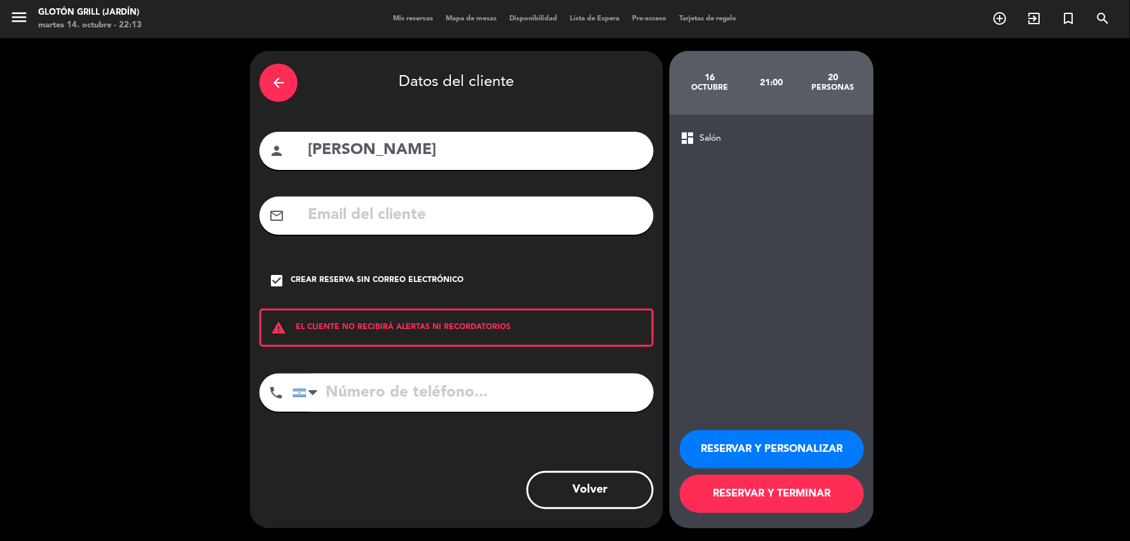
click at [780, 446] on button "RESERVAR Y PERSONALIZAR" at bounding box center [772, 449] width 184 height 38
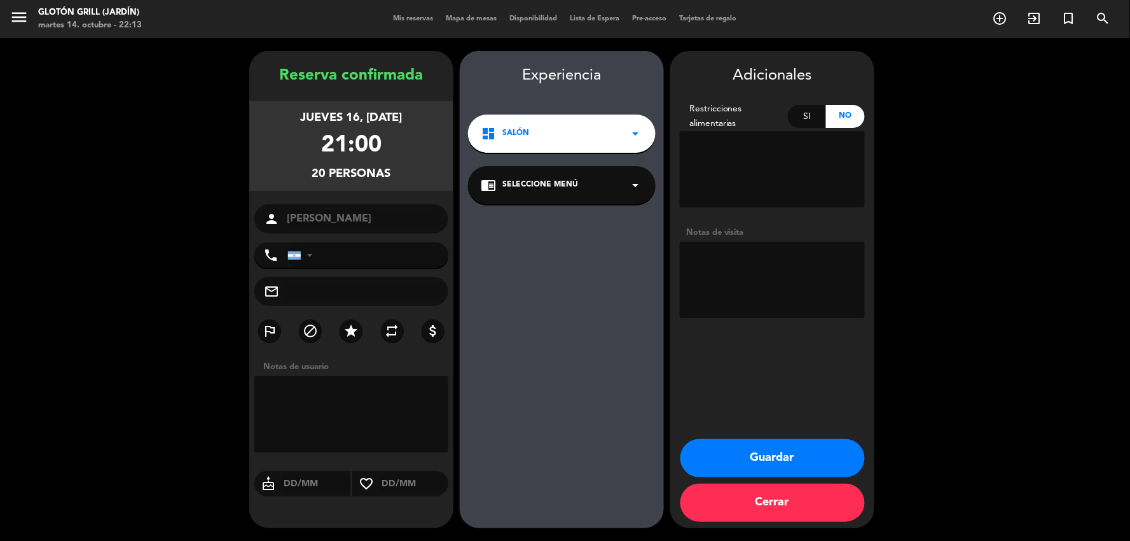
click at [612, 139] on div "dashboard Salón arrow_drop_down" at bounding box center [562, 134] width 188 height 38
click at [581, 181] on div "Galería" at bounding box center [562, 187] width 162 height 13
click at [777, 463] on button "Guardar" at bounding box center [773, 458] width 184 height 38
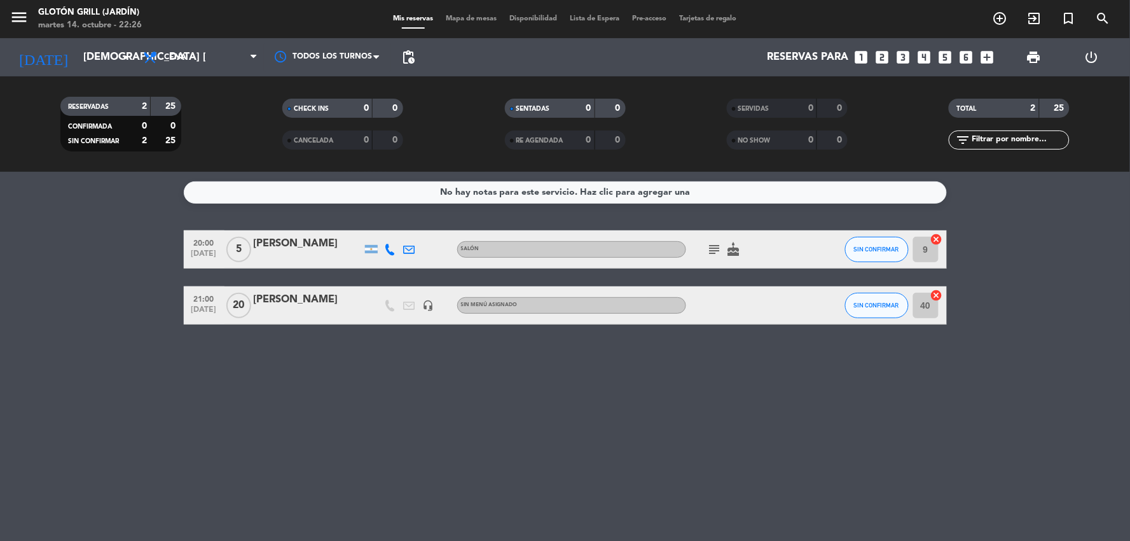
click at [803, 367] on div "No hay notas para este servicio. Haz clic para agregar una 20:00 [DATE] 5 [PERS…" at bounding box center [565, 356] width 1130 height 369
drag, startPoint x: 186, startPoint y: 341, endPoint x: 238, endPoint y: 419, distance: 93.5
click at [238, 419] on ng-component "menu Glotón Grill (Jardín) martes 14. octubre - 22:31 Mis reservas Mapa de mesa…" at bounding box center [565, 270] width 1130 height 541
click at [644, 263] on div "20:00 [DATE] 5 [PERSON_NAME] Salón subject cake SIN CONFIRMAR 9 cancel" at bounding box center [565, 249] width 763 height 38
